Goal: Transaction & Acquisition: Purchase product/service

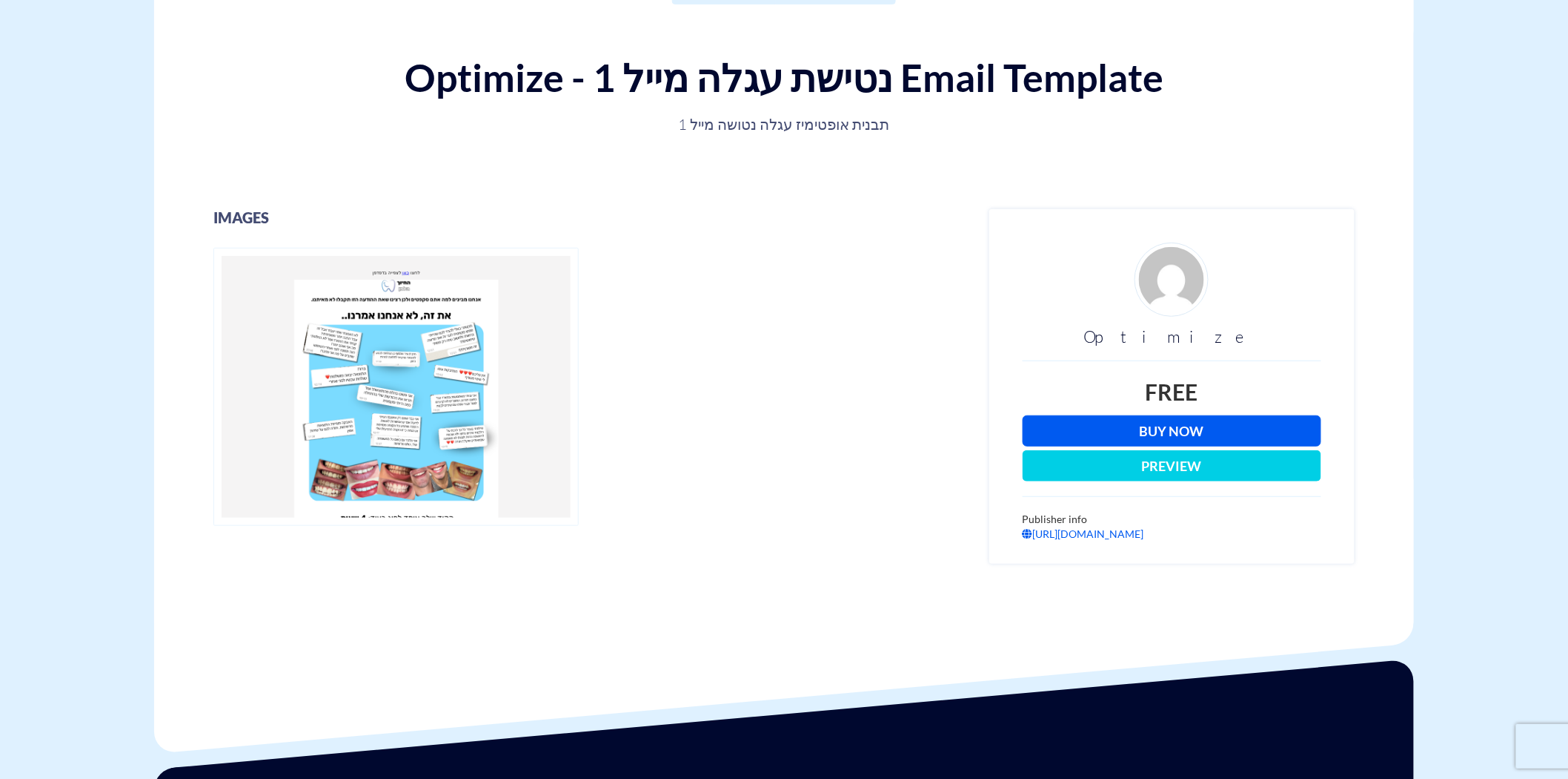
click at [1233, 434] on link "Buy Now" at bounding box center [1171, 431] width 299 height 31
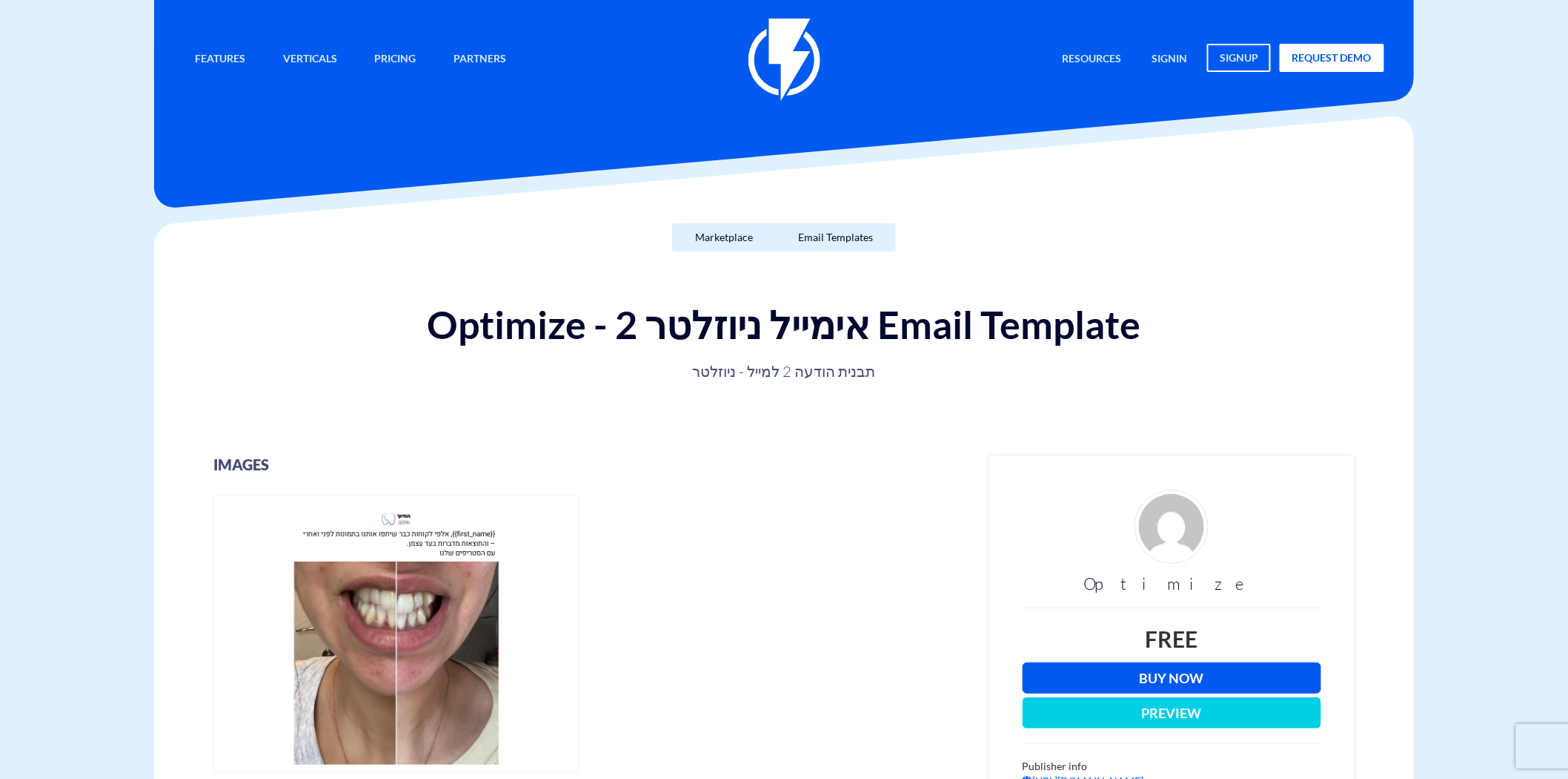
click at [1244, 672] on link "Buy Now" at bounding box center [1171, 678] width 299 height 31
click at [1136, 680] on link "Buy Now" at bounding box center [1171, 678] width 299 height 31
